Goal: Task Accomplishment & Management: Manage account settings

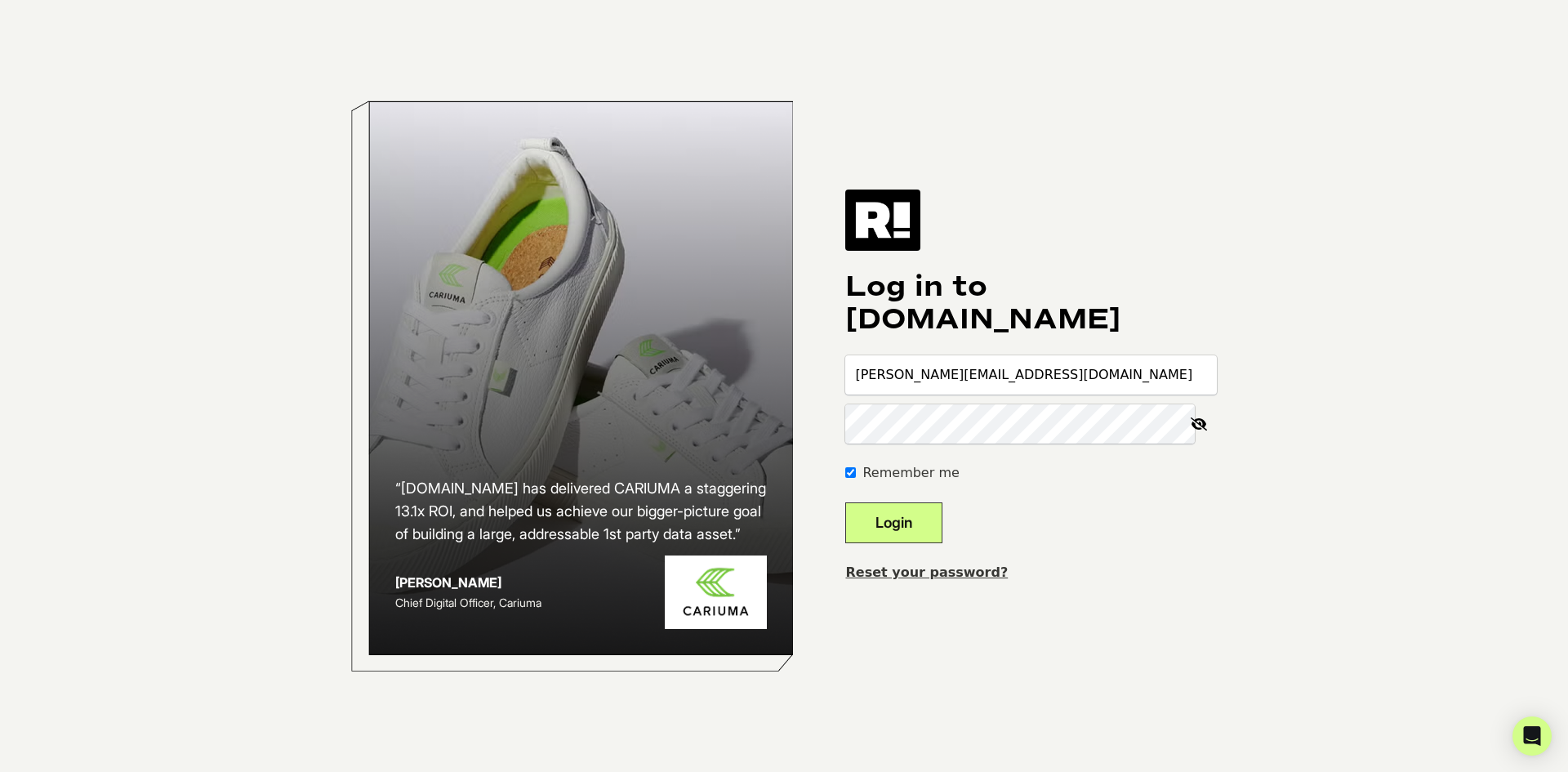
type input "[PERSON_NAME][EMAIL_ADDRESS][DOMAIN_NAME]"
click at [937, 529] on button "Login" at bounding box center [894, 522] width 97 height 41
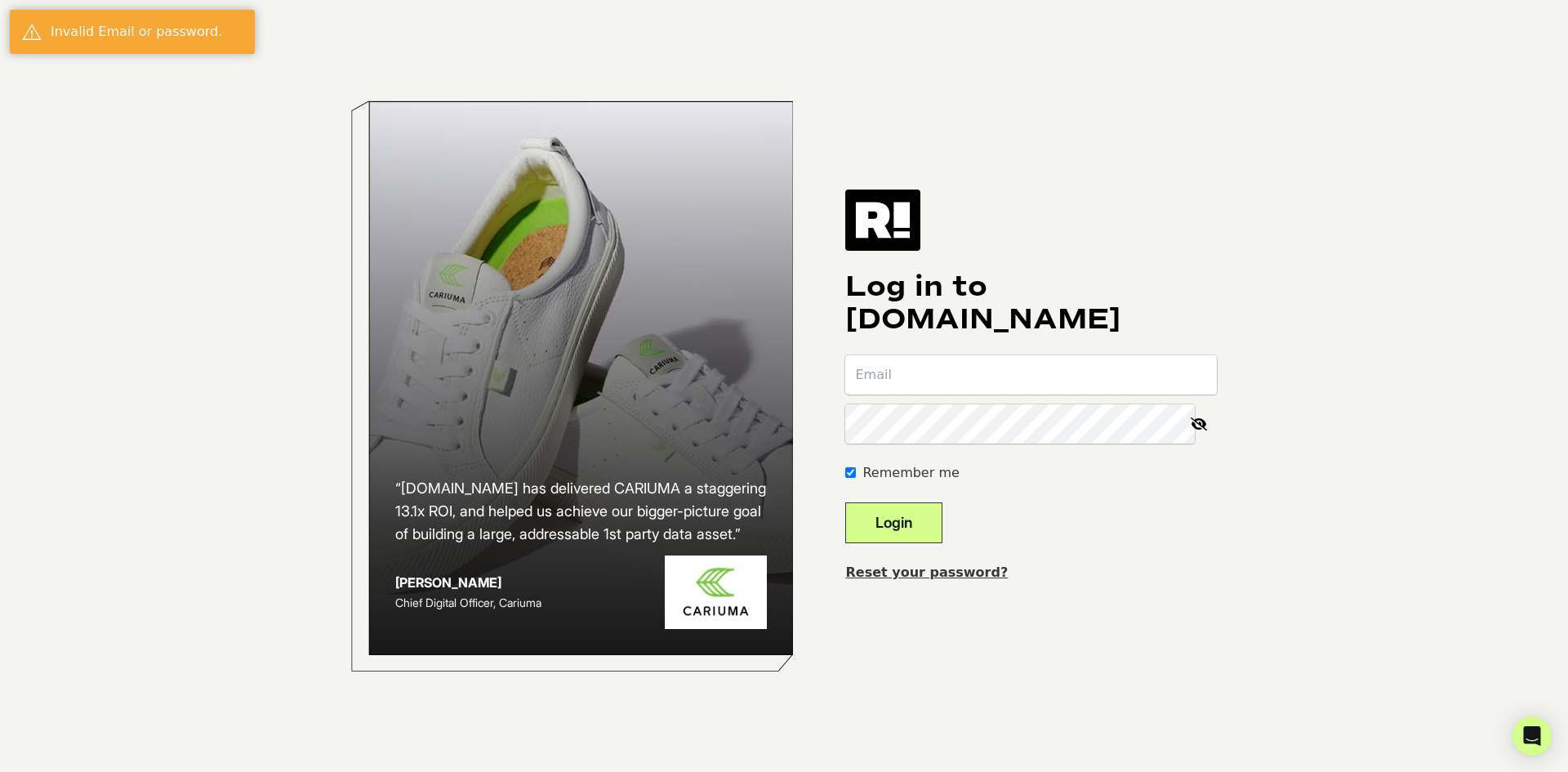
click at [921, 391] on input "email" at bounding box center [1031, 375] width 371 height 39
paste input "[PERSON_NAME][EMAIL_ADDRESS][DOMAIN_NAME]"
type input "[PERSON_NAME][EMAIL_ADDRESS][DOMAIN_NAME]"
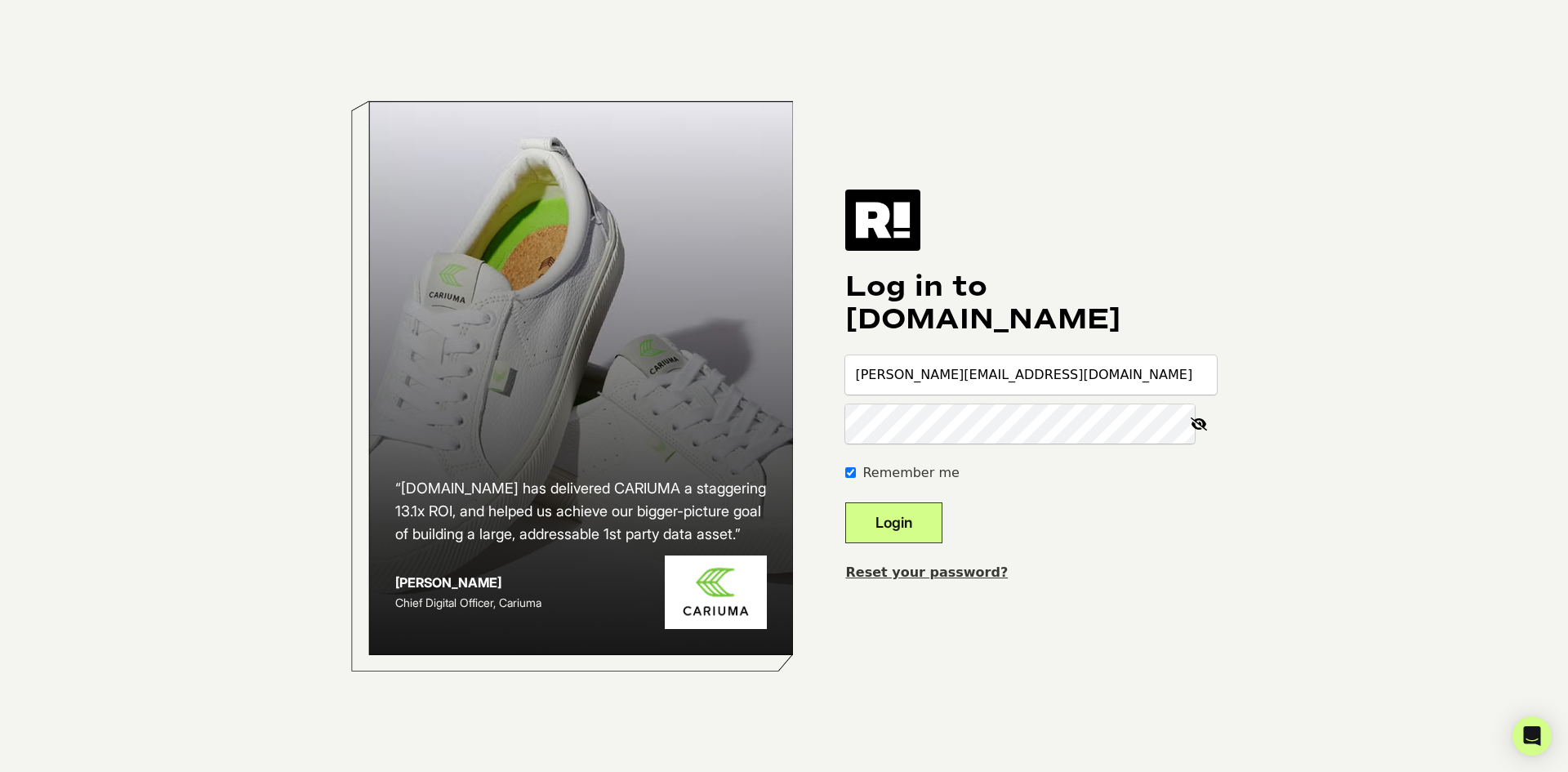
click at [927, 530] on button "Login" at bounding box center [894, 522] width 97 height 41
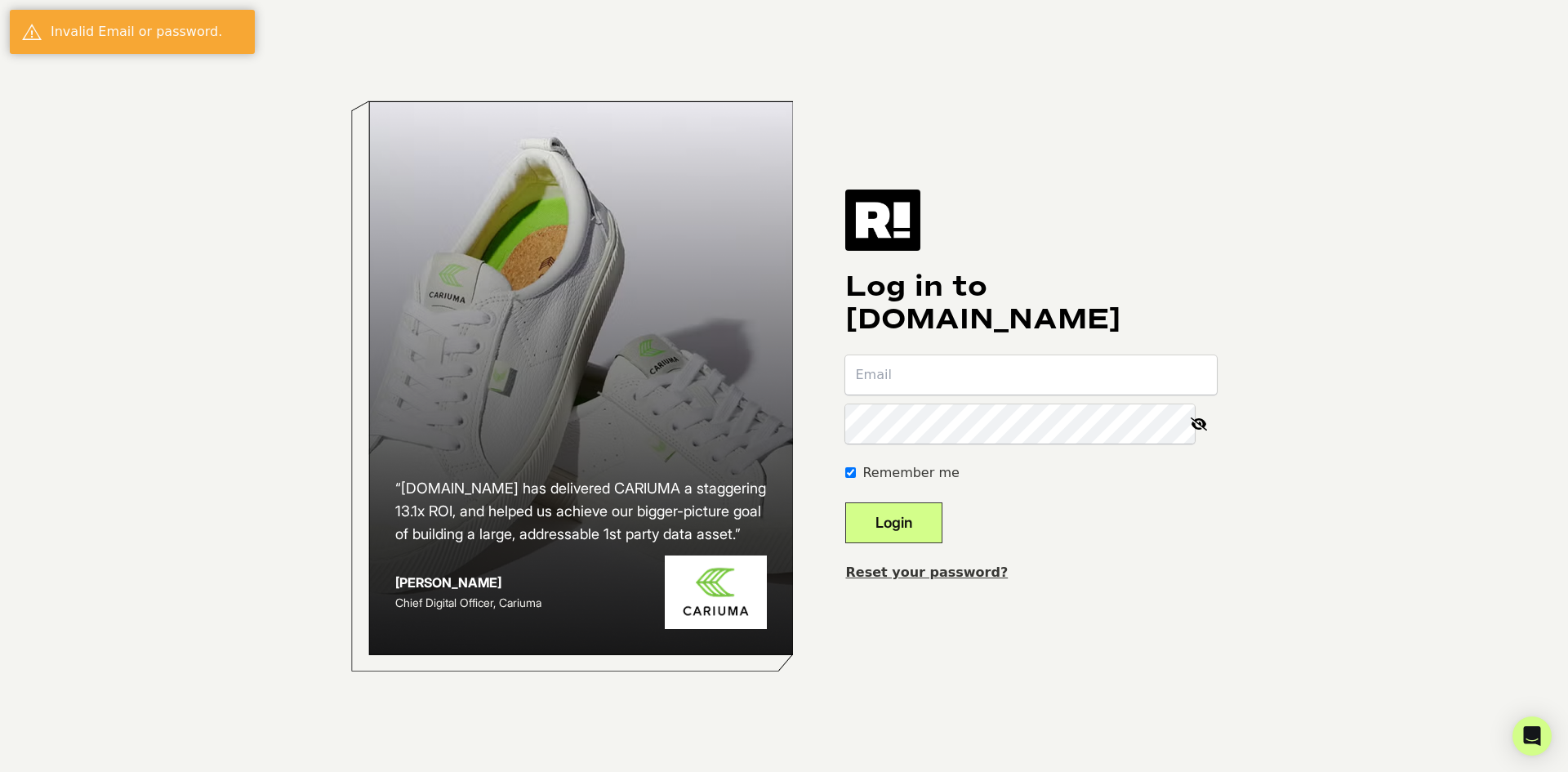
click at [1196, 422] on icon at bounding box center [1198, 423] width 36 height 39
click at [1038, 383] on input "email" at bounding box center [1031, 375] width 371 height 39
paste input "[PERSON_NAME][EMAIL_ADDRESS][DOMAIN_NAME]"
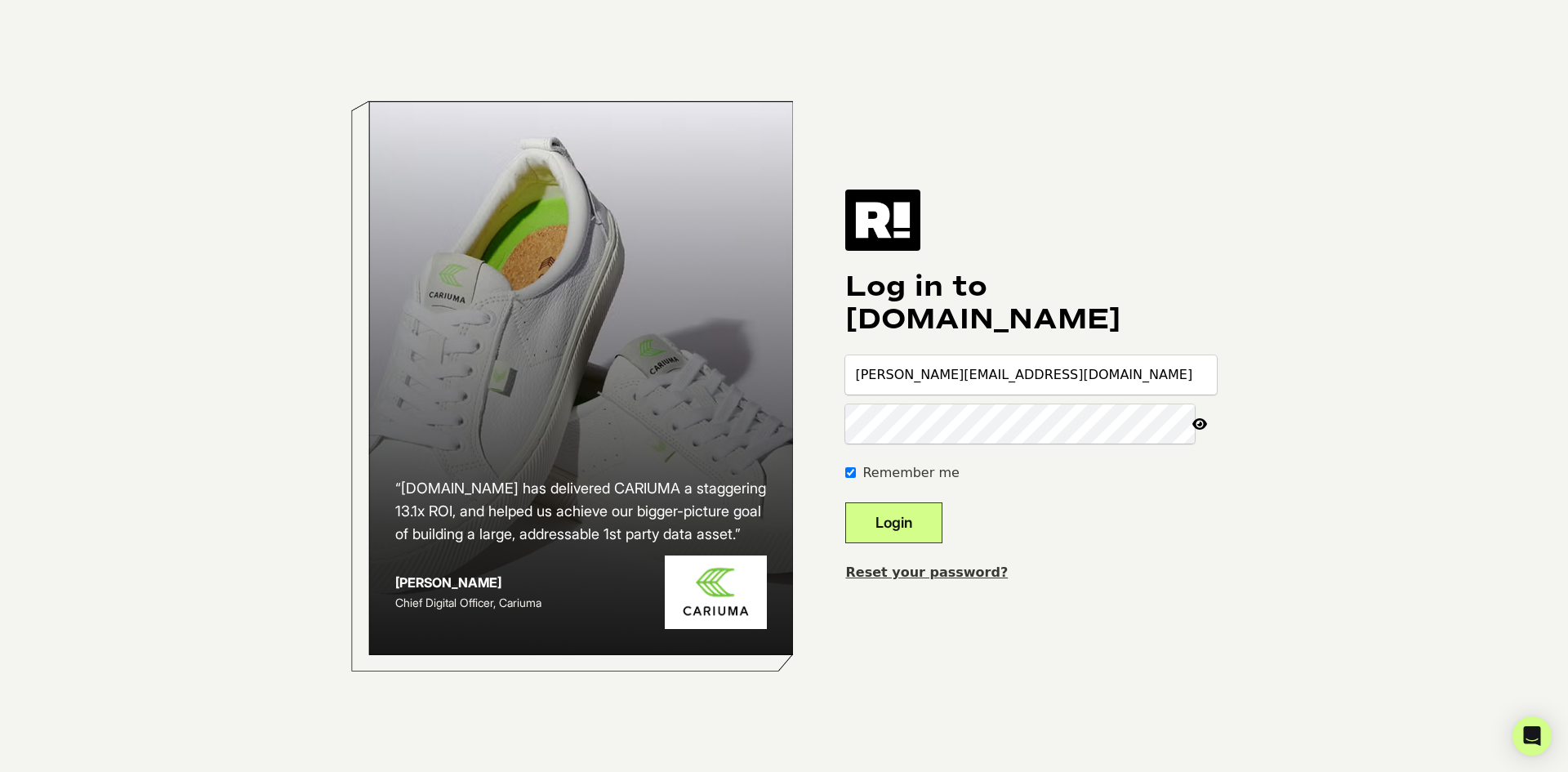
type input "[PERSON_NAME][EMAIL_ADDRESS][DOMAIN_NAME]"
click at [1206, 428] on icon at bounding box center [1199, 423] width 34 height 39
click at [1206, 428] on icon at bounding box center [1198, 423] width 36 height 39
click at [942, 533] on button "Login" at bounding box center [894, 522] width 97 height 41
